Goal: Use online tool/utility: Utilize a website feature to perform a specific function

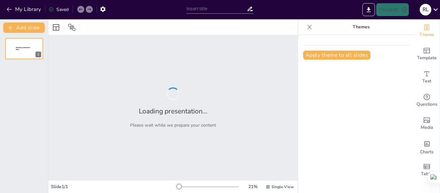
type input "Imported Presentación1.pptx"
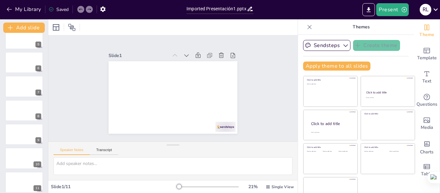
scroll to position [111, 0]
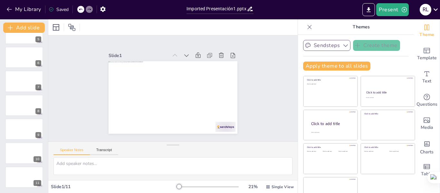
click at [343, 43] on icon "button" at bounding box center [346, 45] width 6 height 6
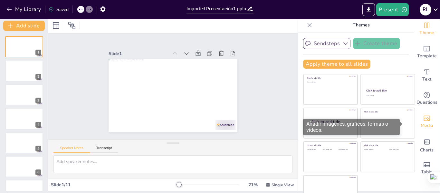
scroll to position [0, 0]
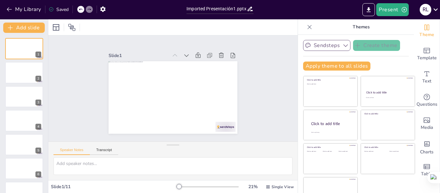
click at [305, 44] on icon "button" at bounding box center [307, 45] width 5 height 5
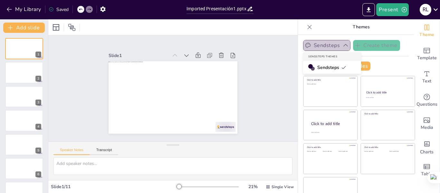
click at [323, 45] on button "Sendsteps" at bounding box center [326, 45] width 47 height 11
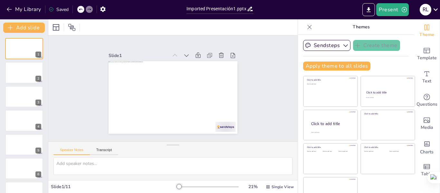
click at [246, 85] on div "Slide 1 Slide 2 Slide 3 Slide 4 Slide 5 Slide 6 Slide 7 Slide 8 Slide 9 Slide 1…" at bounding box center [173, 88] width 185 height 137
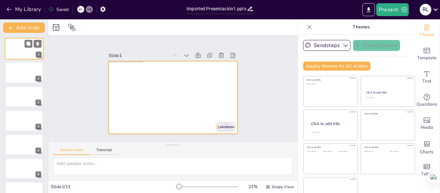
click at [16, 45] on div at bounding box center [24, 49] width 39 height 22
click at [19, 52] on div at bounding box center [24, 49] width 39 height 22
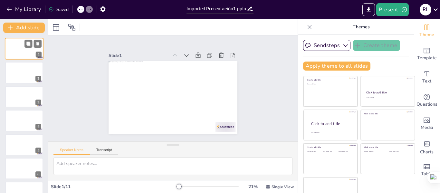
click at [19, 52] on div at bounding box center [24, 49] width 39 height 22
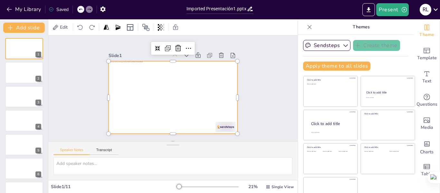
click at [180, 99] on div at bounding box center [171, 97] width 141 height 98
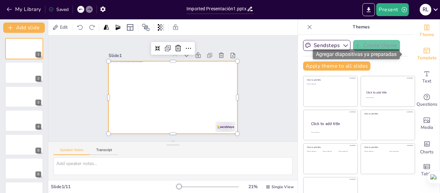
click at [418, 55] on span "Template" at bounding box center [427, 57] width 20 height 7
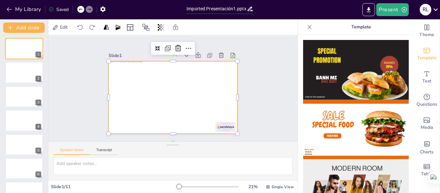
click at [262, 67] on div "Slide 1 Slide 2 Slide 3 Slide 4 Slide 5 Slide 6 Slide 7 Slide 8 Slide 9 Slide 1…" at bounding box center [173, 88] width 271 height 198
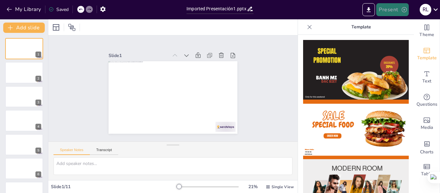
click at [396, 9] on button "Present" at bounding box center [392, 9] width 32 height 13
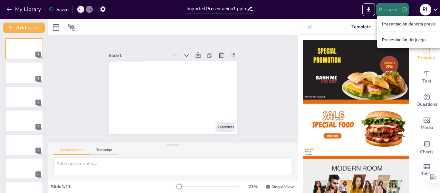
click at [396, 9] on div at bounding box center [220, 96] width 440 height 193
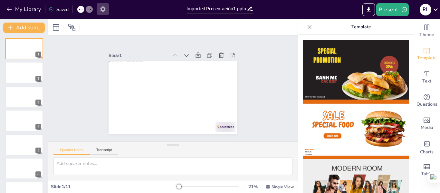
click at [104, 7] on icon "button" at bounding box center [102, 8] width 5 height 5
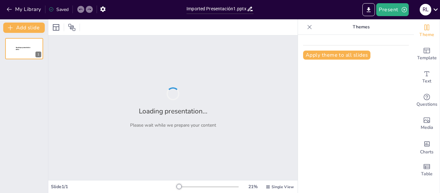
type input "Imported Presentación1.pptx"
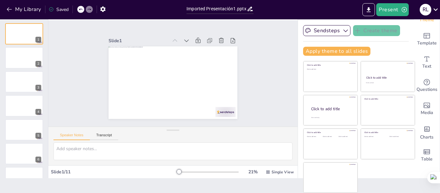
click at [282, 49] on div "Slide 1 Slide 2 Slide 3 Slide 4 Slide 5 Slide 6 Slide 7 Slide 8 Slide 9 Slide 1…" at bounding box center [172, 74] width 249 height 106
click at [436, 9] on icon at bounding box center [435, 9] width 9 height 9
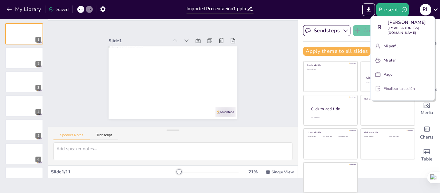
click at [398, 86] on font "Finalizar la sesión" at bounding box center [399, 88] width 31 height 5
